Goal: Task Accomplishment & Management: Manage account settings

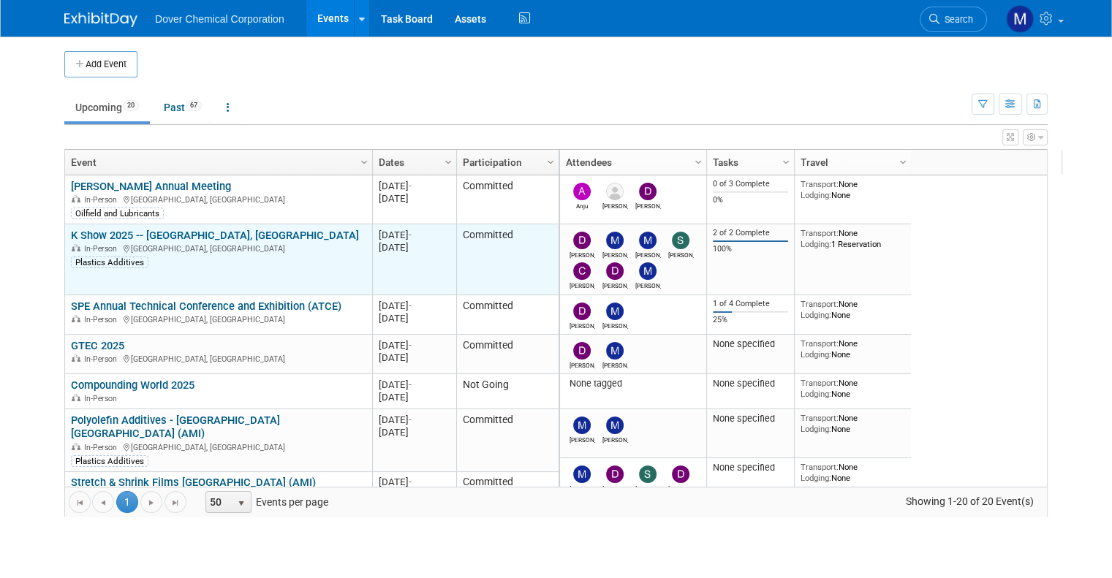
click at [90, 232] on link "K Show 2025 -- [GEOGRAPHIC_DATA], [GEOGRAPHIC_DATA]" at bounding box center [215, 235] width 288 height 13
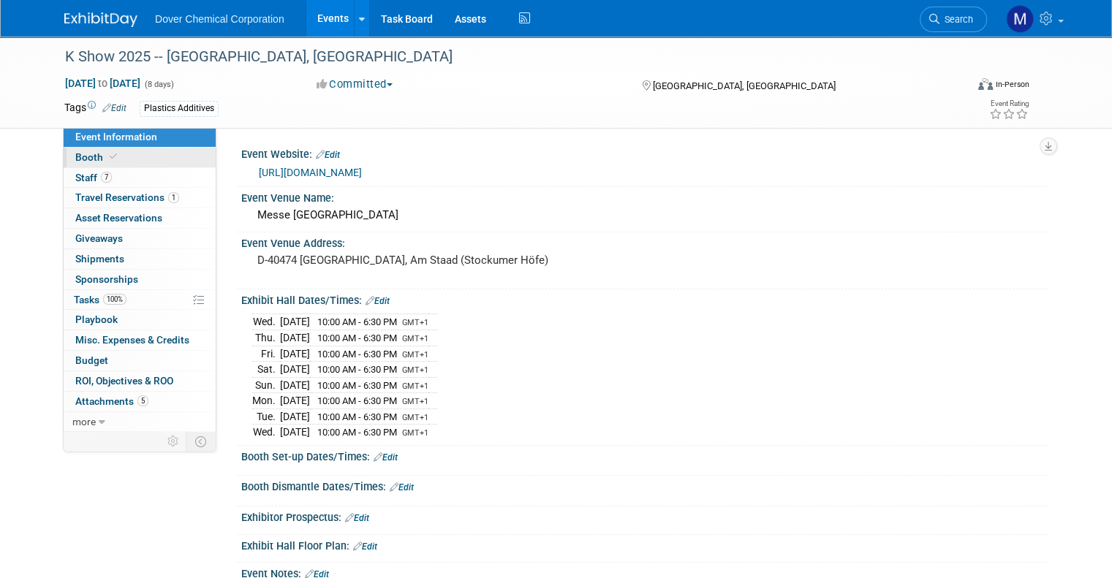
click at [75, 158] on span "Booth" at bounding box center [97, 157] width 45 height 12
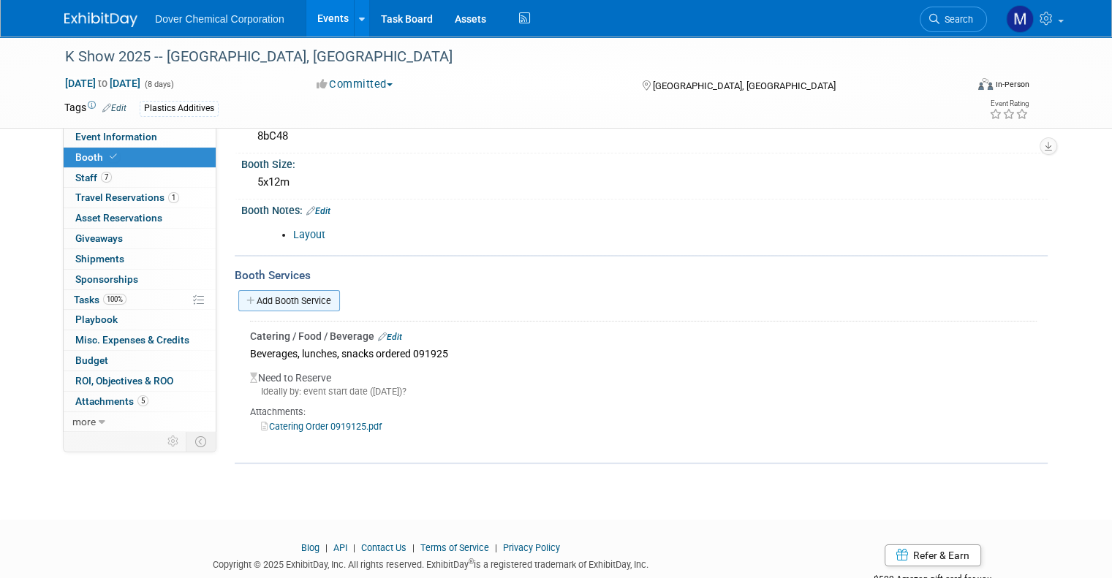
scroll to position [102, 0]
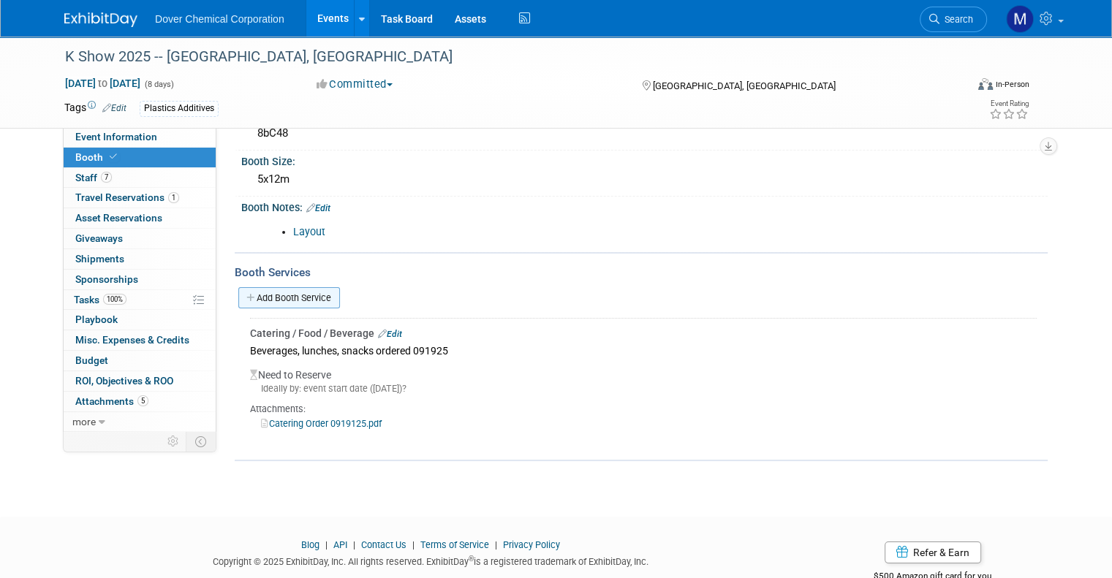
click at [278, 296] on link "Add Booth Service" at bounding box center [289, 297] width 102 height 21
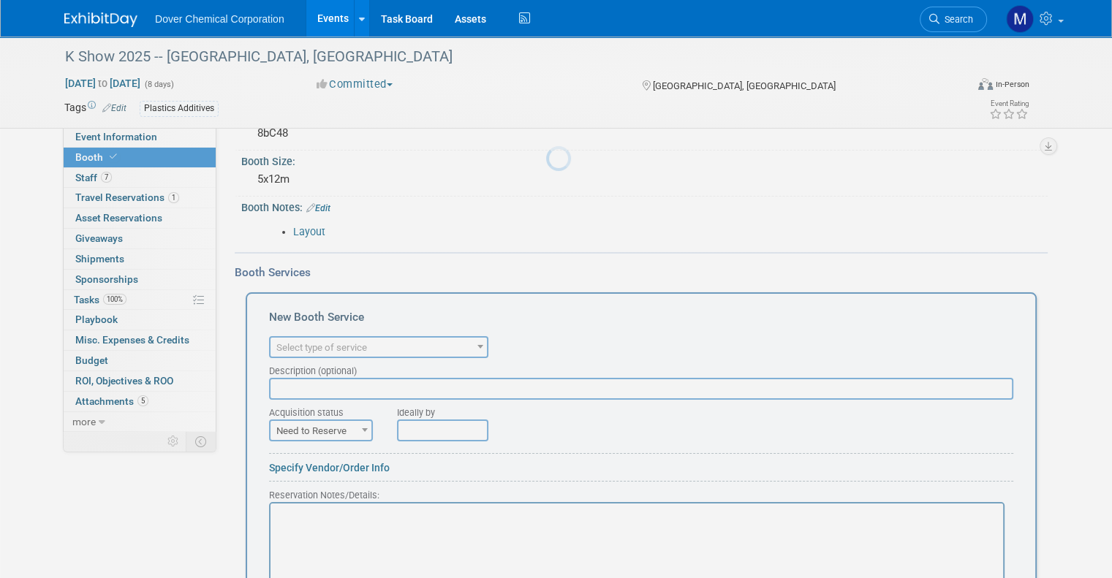
scroll to position [0, 0]
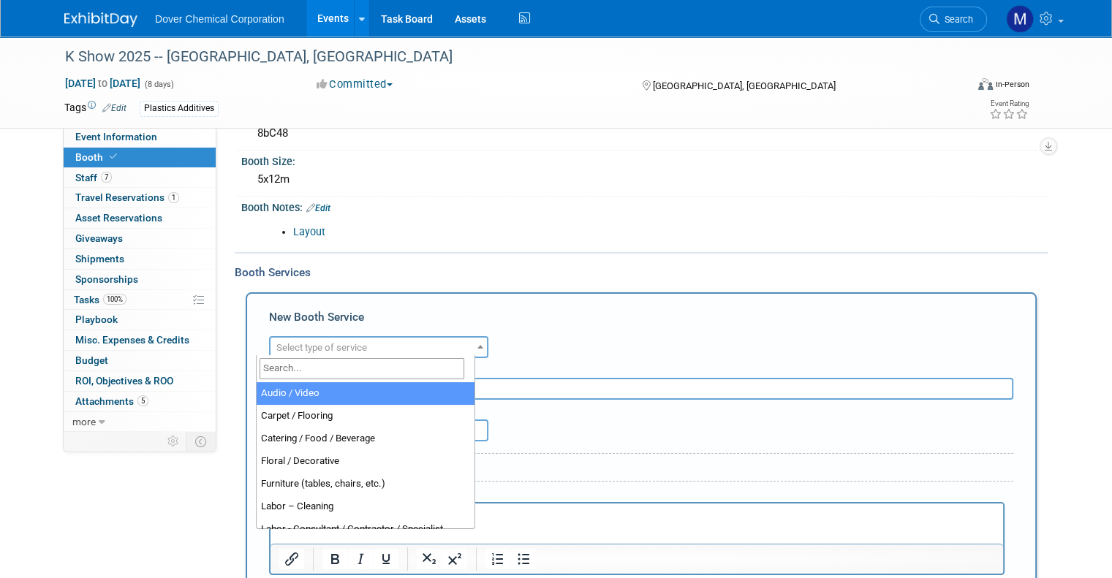
click at [295, 343] on span "Select type of service" at bounding box center [321, 347] width 91 height 11
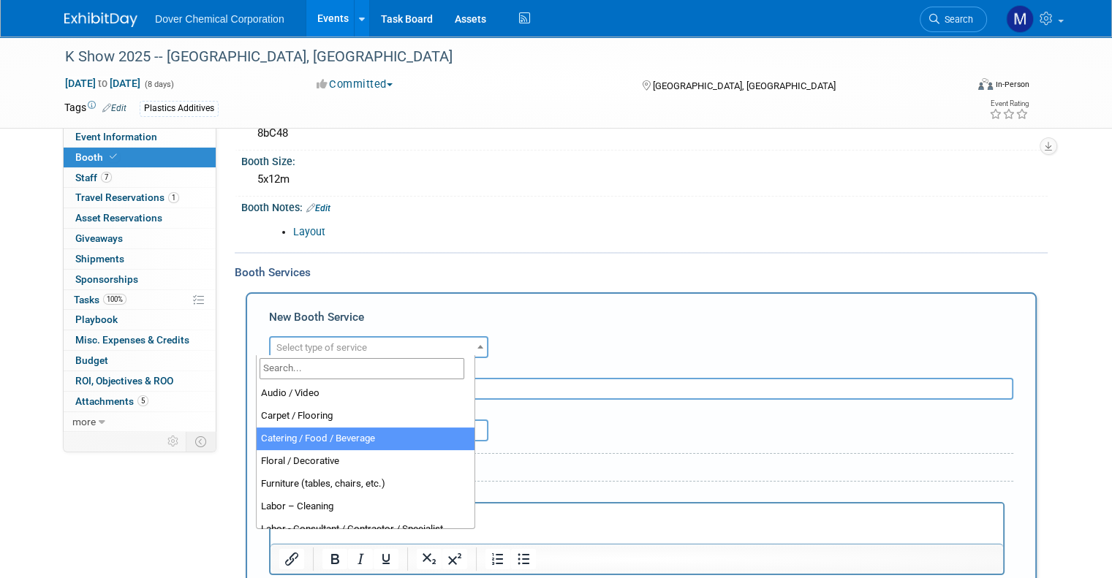
select select "22"
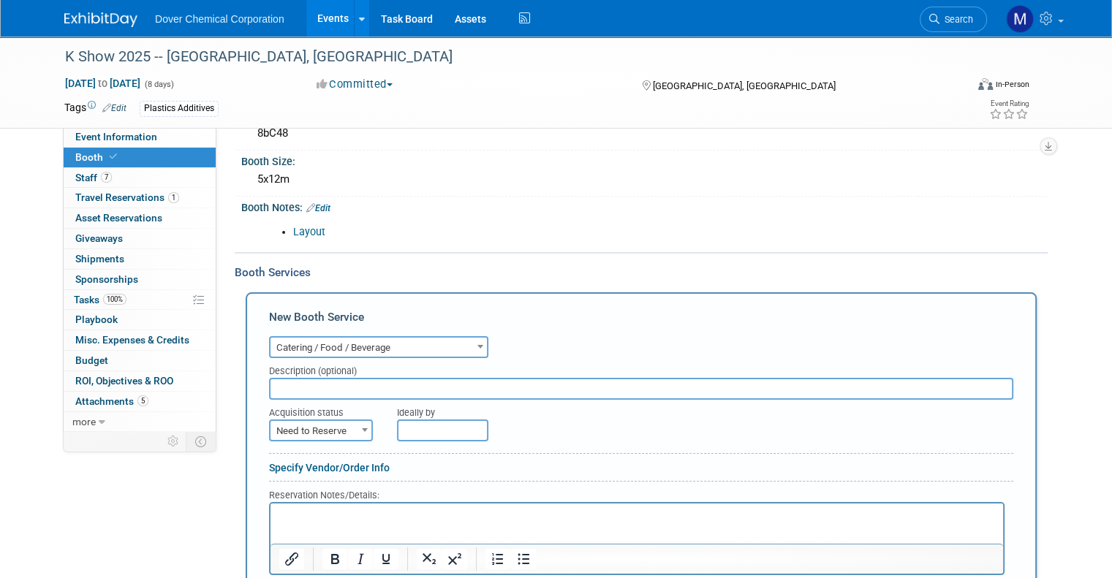
click at [296, 387] on input "text" at bounding box center [641, 389] width 744 height 22
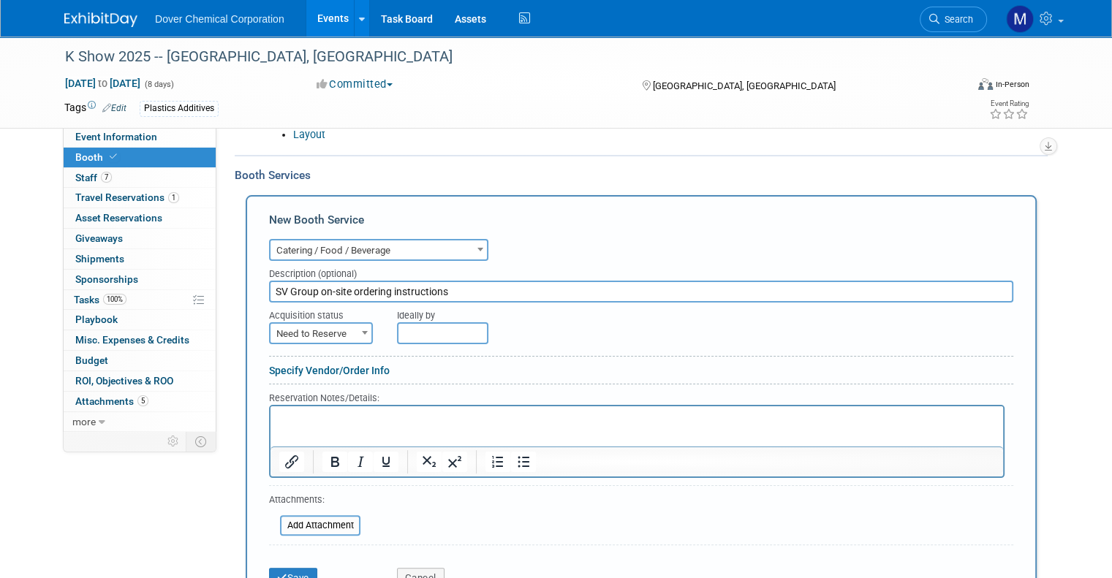
scroll to position [199, 0]
type input "SV Group on-site ordering instructions"
click at [310, 419] on p "Rich Text Area. Press ALT-0 for help." at bounding box center [637, 419] width 716 height 14
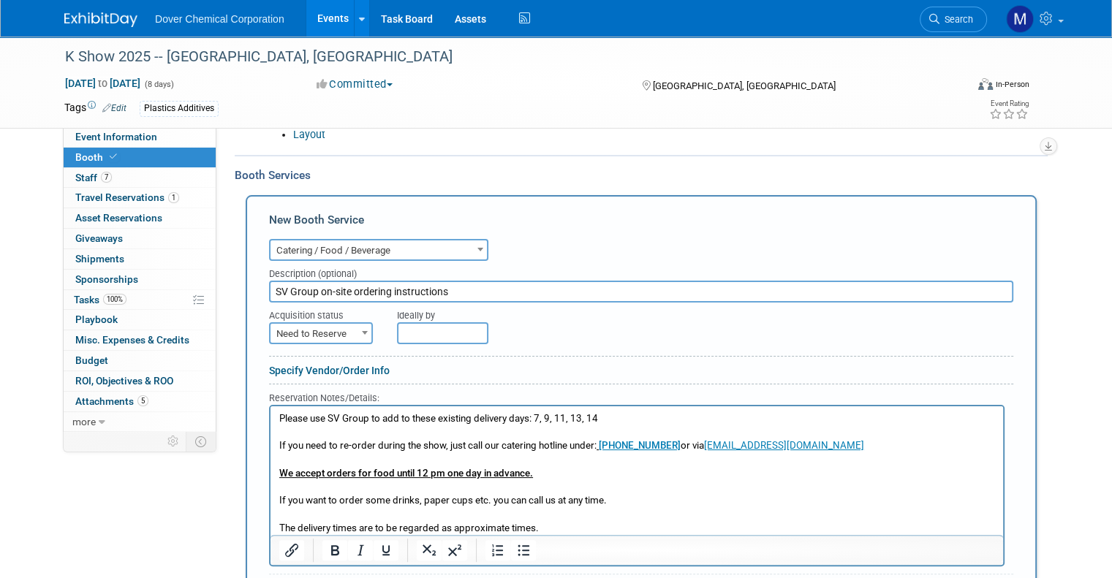
click at [501, 415] on p "Please use SV Group to add to these existing delivery days: 7, 9, 11, 13, 14" at bounding box center [637, 419] width 716 height 14
click at [331, 546] on icon "Bold" at bounding box center [335, 550] width 8 height 10
click at [606, 499] on p "If you want to order some drinks, paper cups etc. you can call us at any time." at bounding box center [637, 500] width 716 height 14
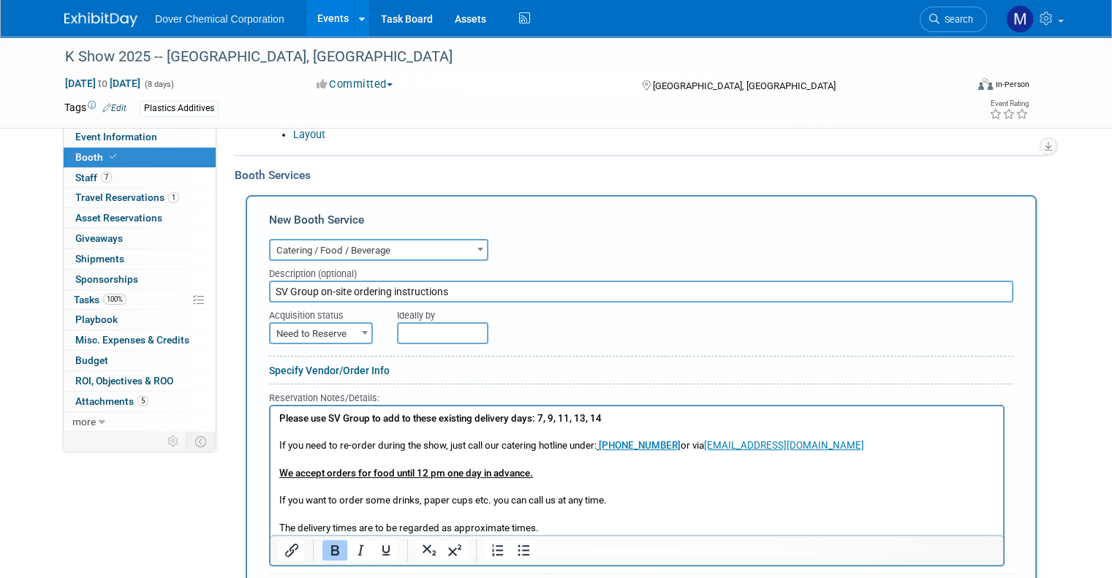
click at [540, 417] on b "Please use SV Group to add to these existing delivery days: 7, 9, 11, 13, 14" at bounding box center [440, 417] width 322 height 11
click at [697, 415] on p "Please use SV Group to add to these existing delivery days: October 7, 9, 11, 1…" at bounding box center [637, 419] width 716 height 14
click at [587, 415] on b "Please use SV Group to add to these existing delivery days: October 7, 9, 11, 1…" at bounding box center [474, 417] width 391 height 11
click at [362, 331] on b at bounding box center [365, 333] width 6 height 4
select select "2"
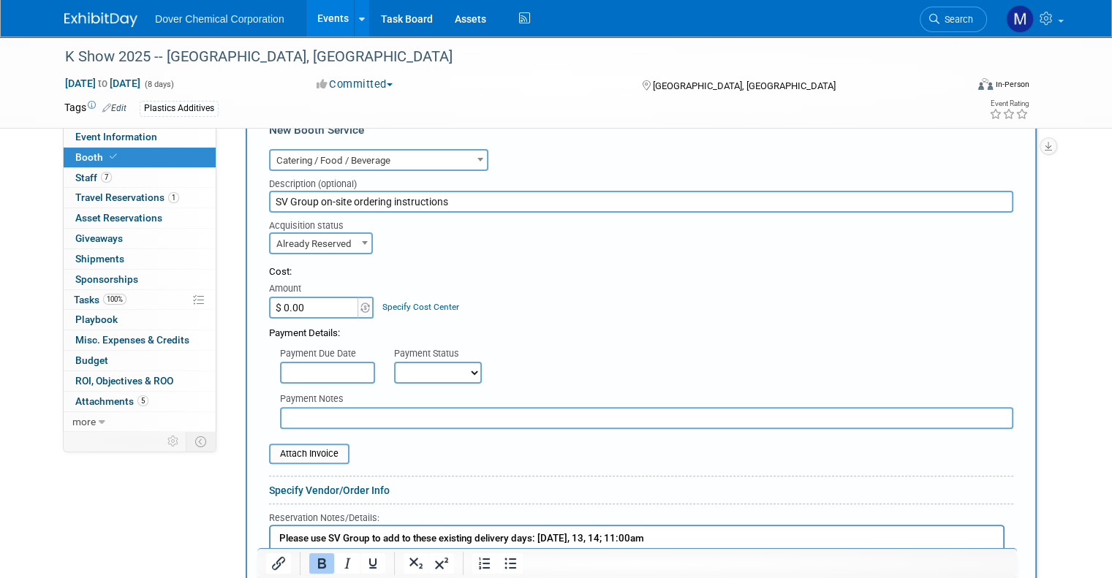
scroll to position [277, 0]
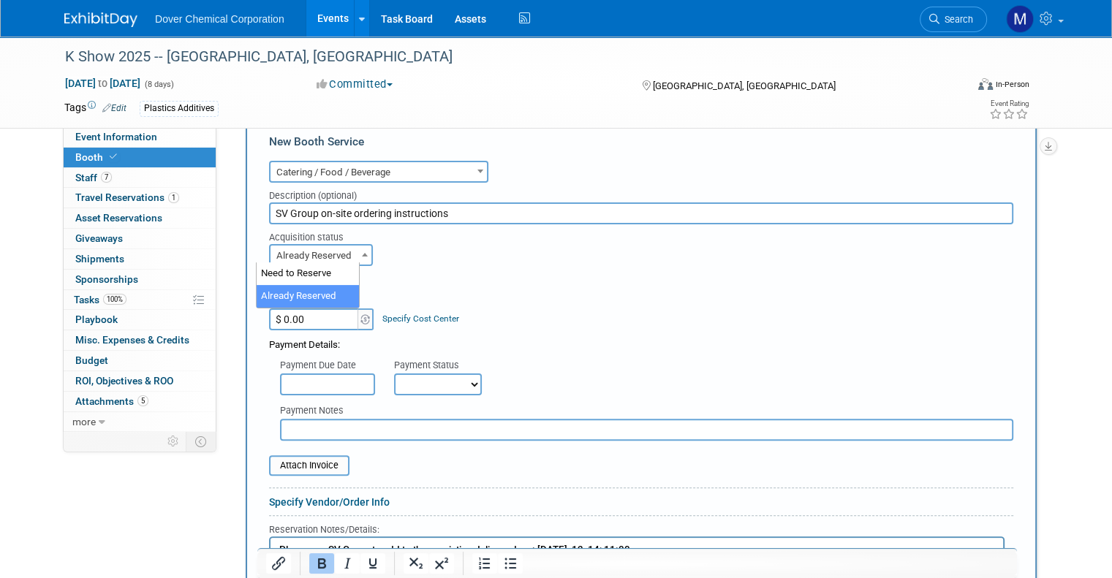
click at [357, 255] on span at bounding box center [364, 254] width 15 height 19
click at [251, 344] on div "New Booth Service Audio / Video Carpet / Flooring Catering / Food / Beverage Fl…" at bounding box center [641, 475] width 791 height 716
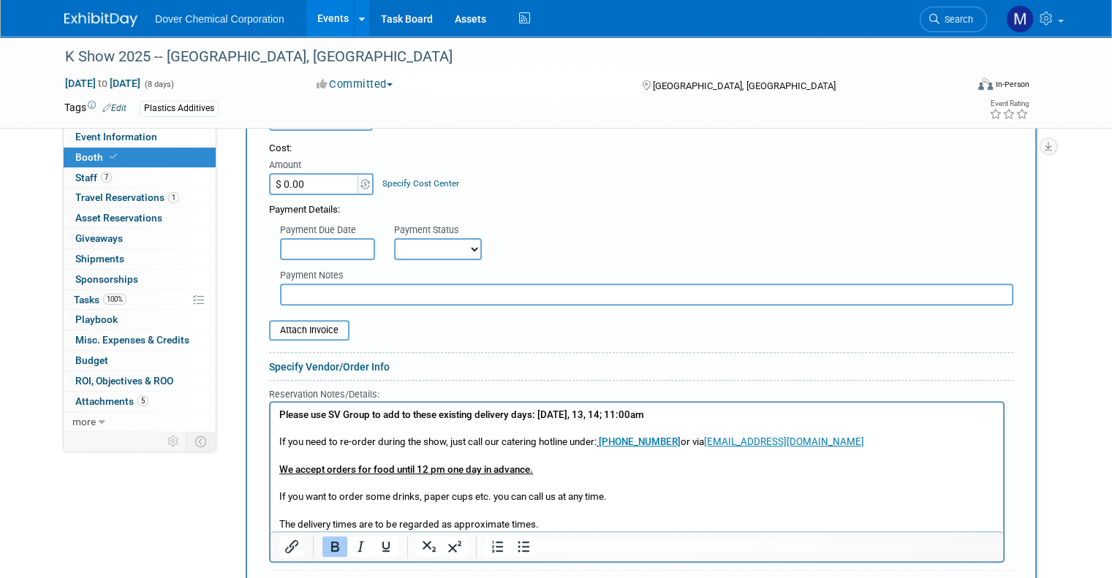
scroll to position [412, 0]
click at [301, 296] on input "text" at bounding box center [646, 295] width 733 height 22
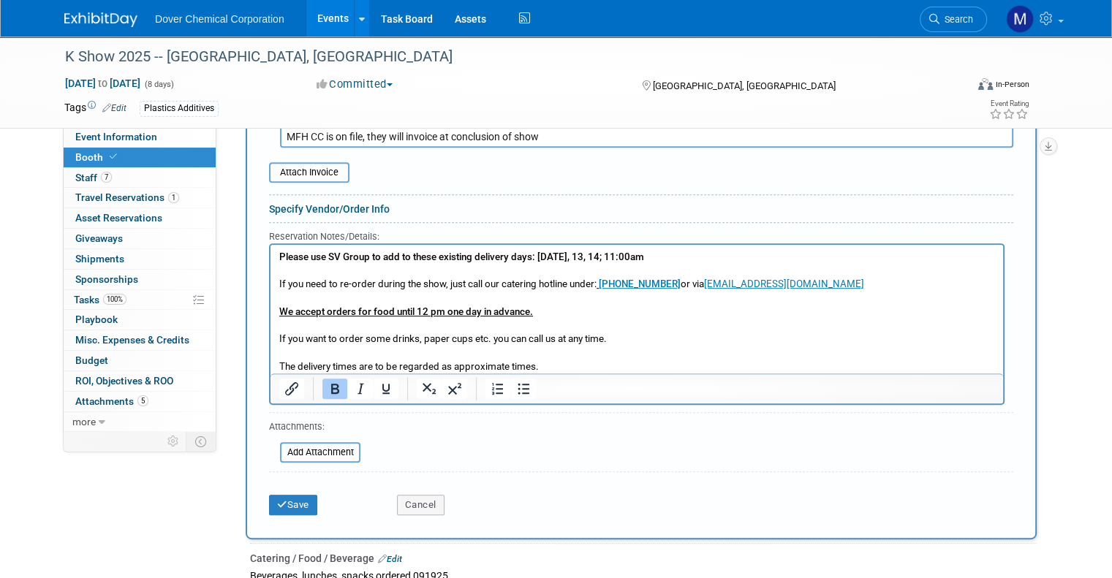
scroll to position [614, 0]
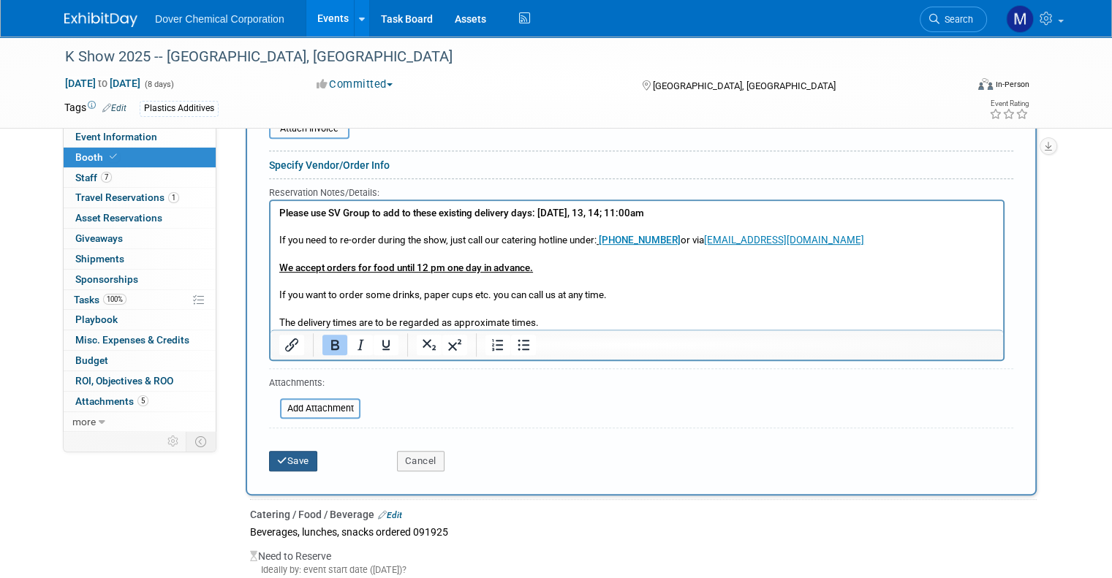
type input "MFH CC is on file, they will invoice at conclusion of show"
click at [292, 452] on button "Save" at bounding box center [293, 461] width 48 height 20
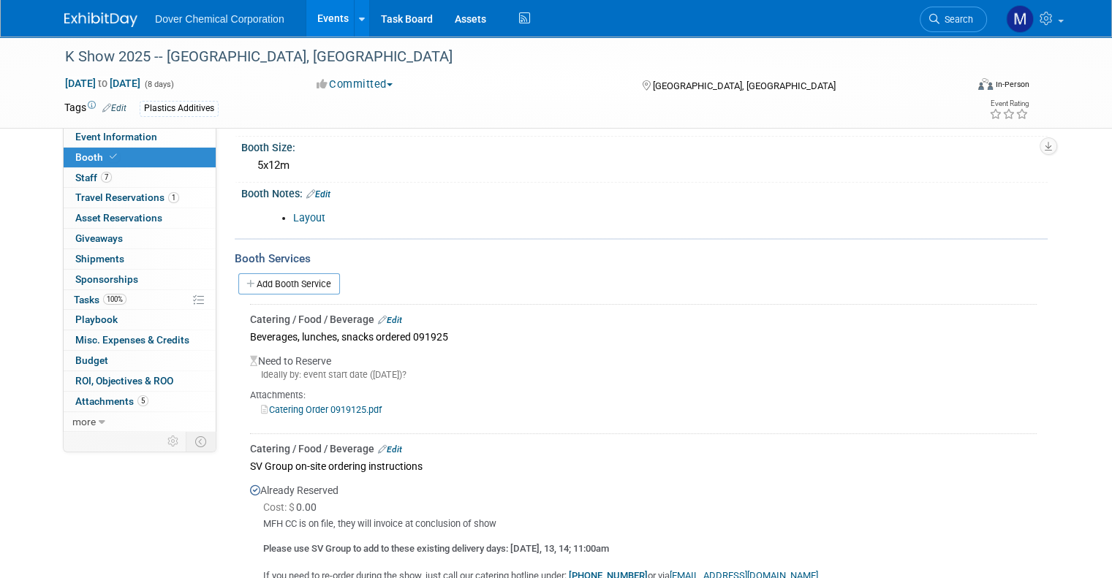
scroll to position [0, 0]
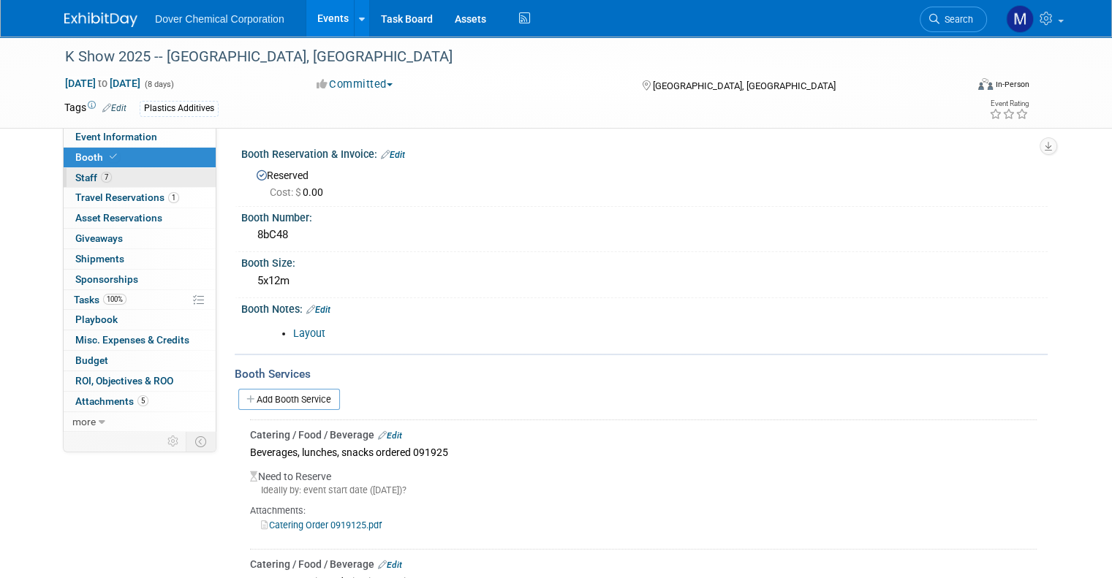
click at [75, 175] on span "Staff 7" at bounding box center [93, 178] width 37 height 12
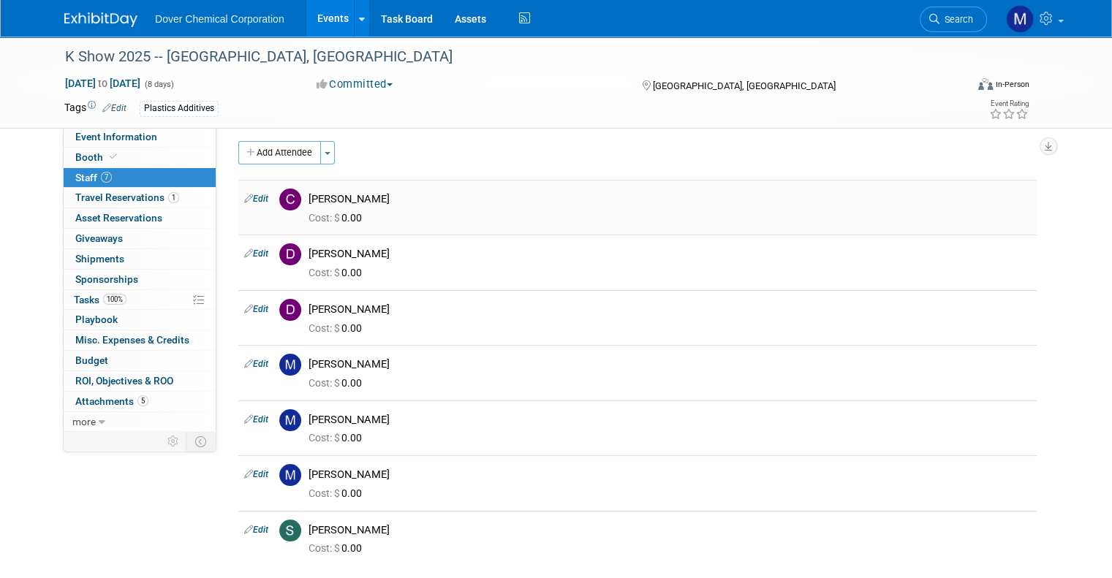
scroll to position [6, 0]
click at [281, 154] on button "Add Attendee" at bounding box center [279, 152] width 83 height 23
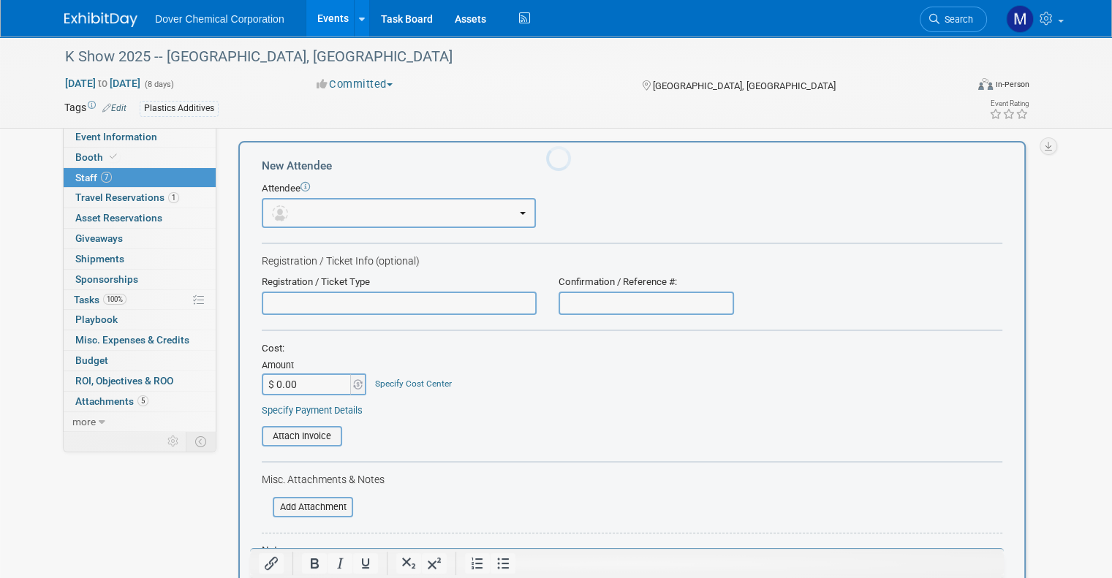
scroll to position [0, 0]
click at [298, 215] on button "button" at bounding box center [399, 213] width 274 height 30
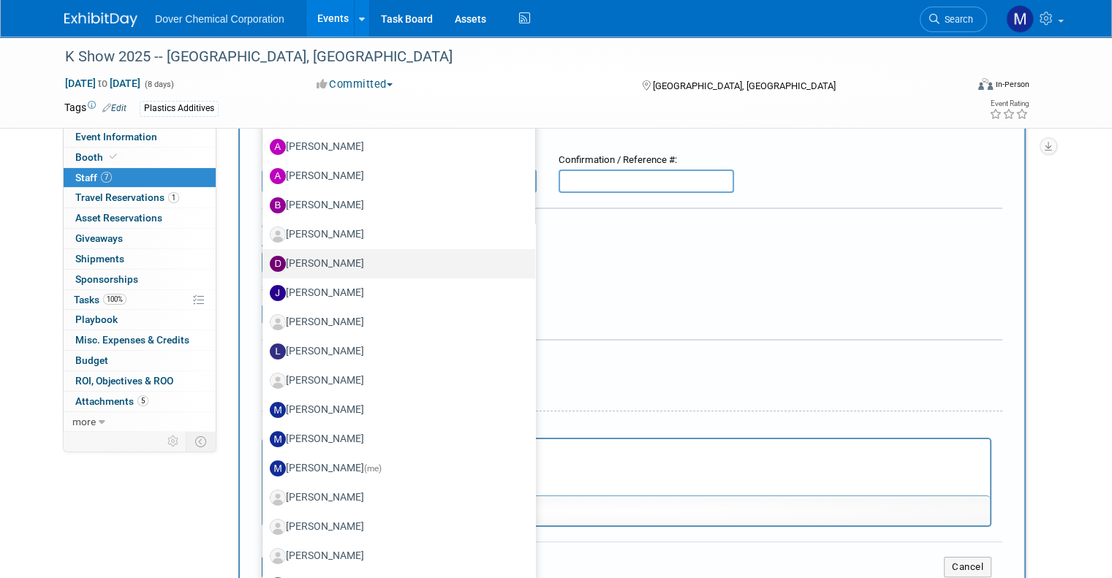
scroll to position [129, 0]
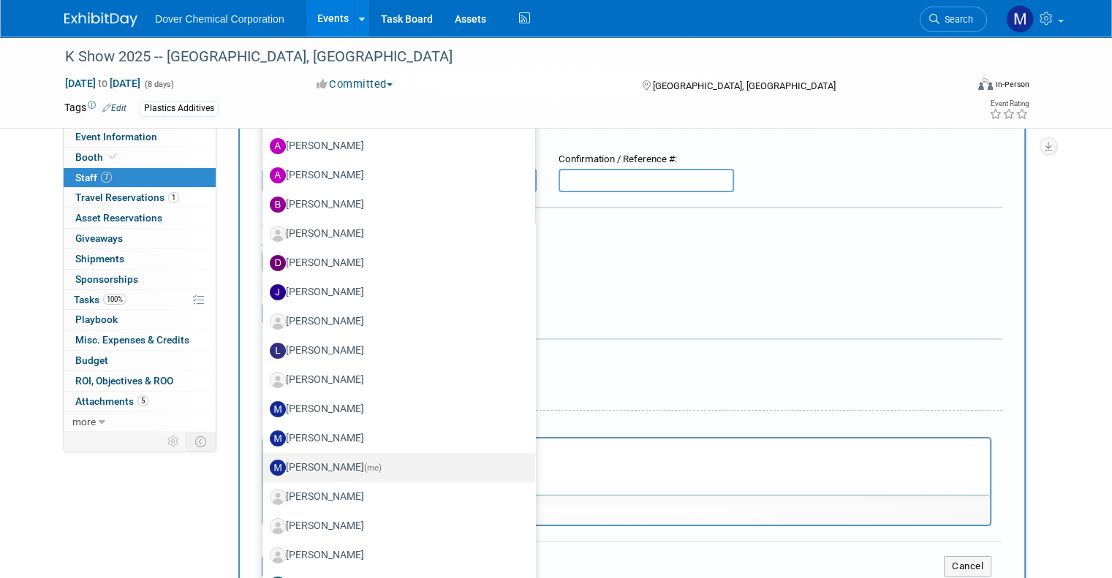
click at [341, 466] on label "Megan Hopkins (me)" at bounding box center [395, 467] width 251 height 23
click at [265, 466] on input "Megan Hopkins (me)" at bounding box center [260, 466] width 10 height 10
select select "be552e17-4e4f-49fd-8e45-94d23221fe24"
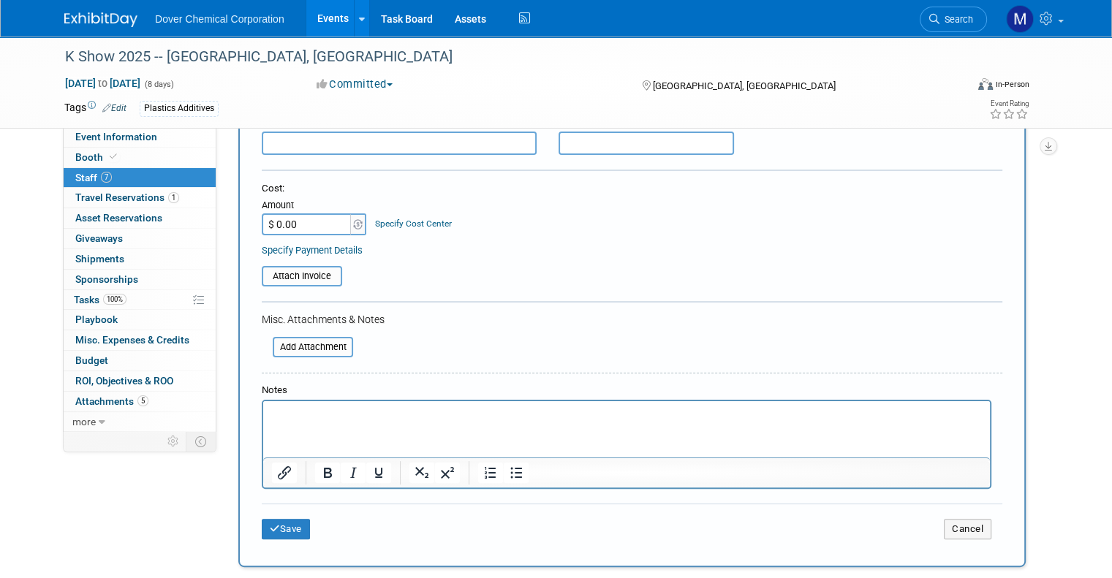
scroll to position [213, 0]
click at [310, 341] on input "file" at bounding box center [265, 347] width 174 height 18
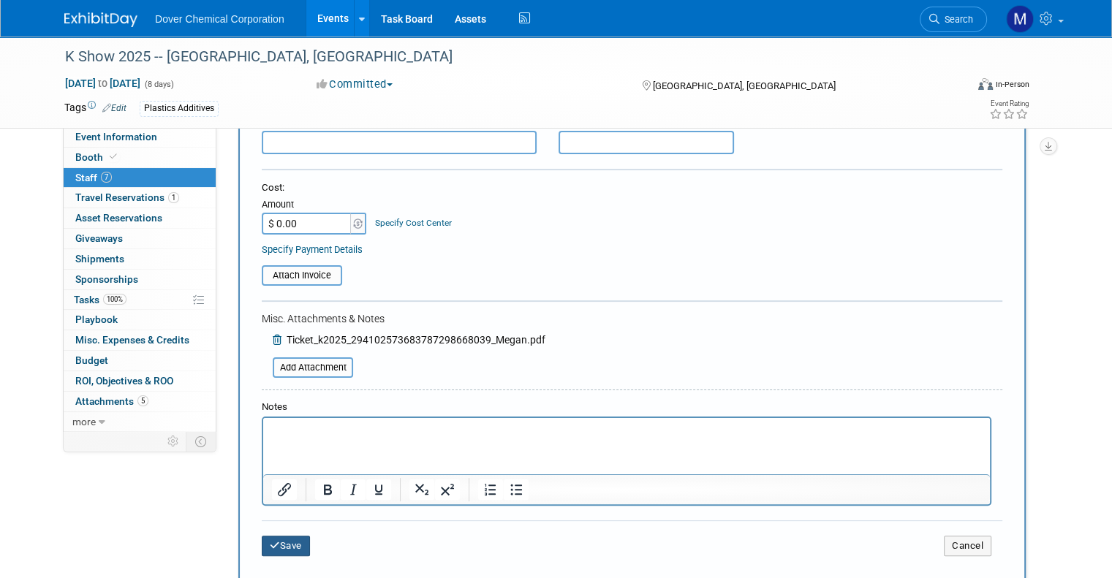
click at [279, 536] on button "Save" at bounding box center [286, 546] width 48 height 20
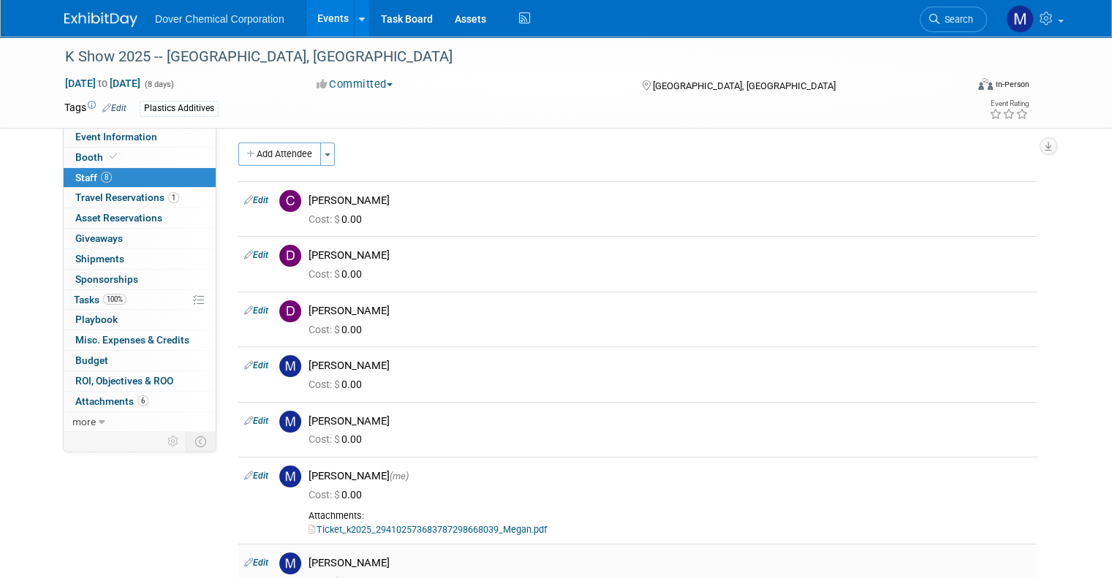
scroll to position [0, 0]
